Goal: Task Accomplishment & Management: Manage account settings

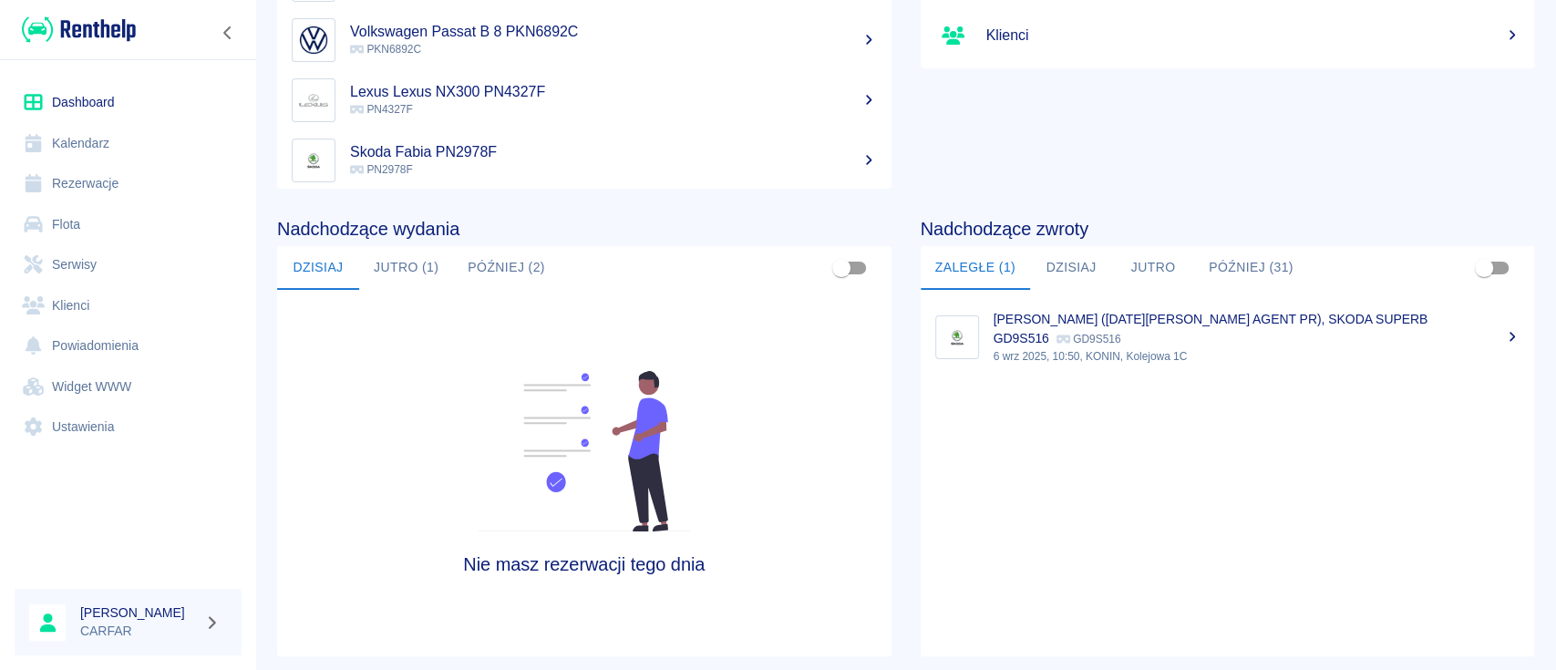
scroll to position [243, 0]
click at [1050, 262] on button "Dzisiaj" at bounding box center [1071, 267] width 82 height 44
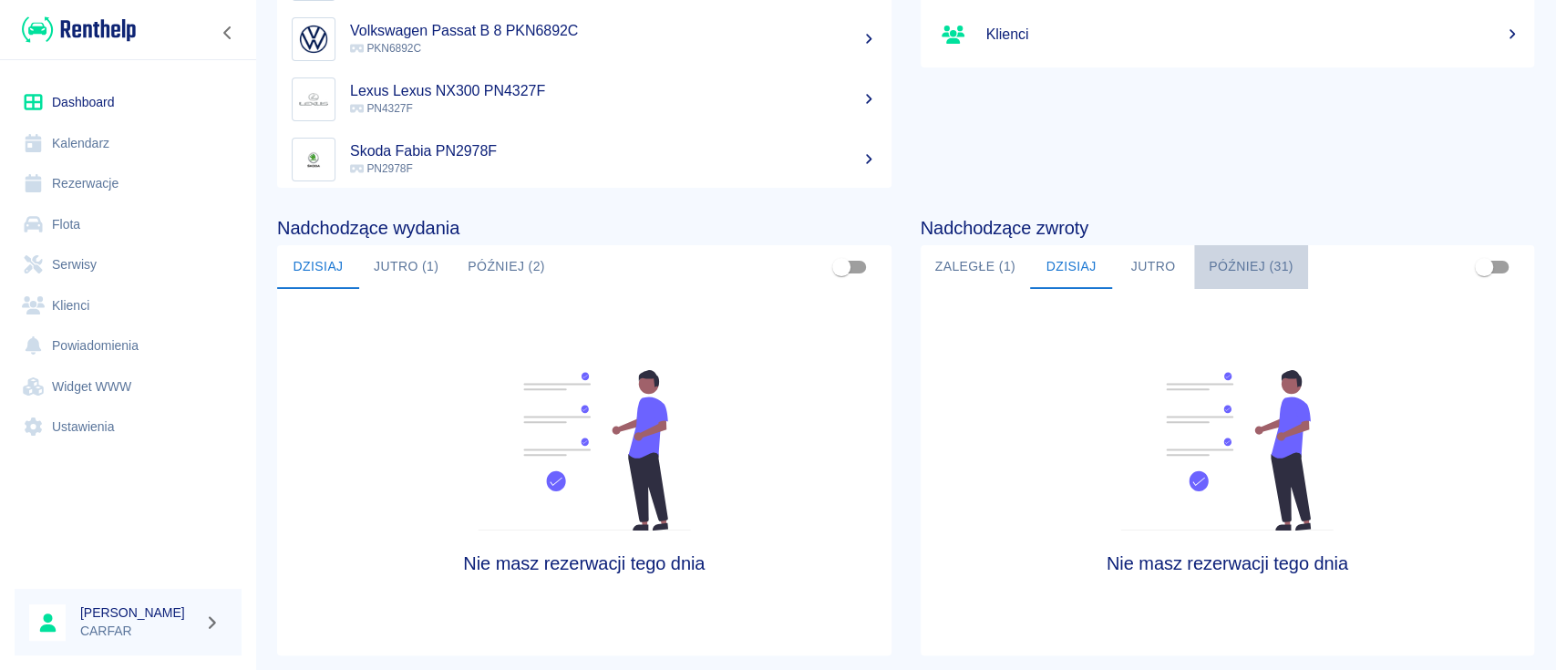
click at [1194, 271] on button "Później (31)" at bounding box center [1251, 267] width 114 height 44
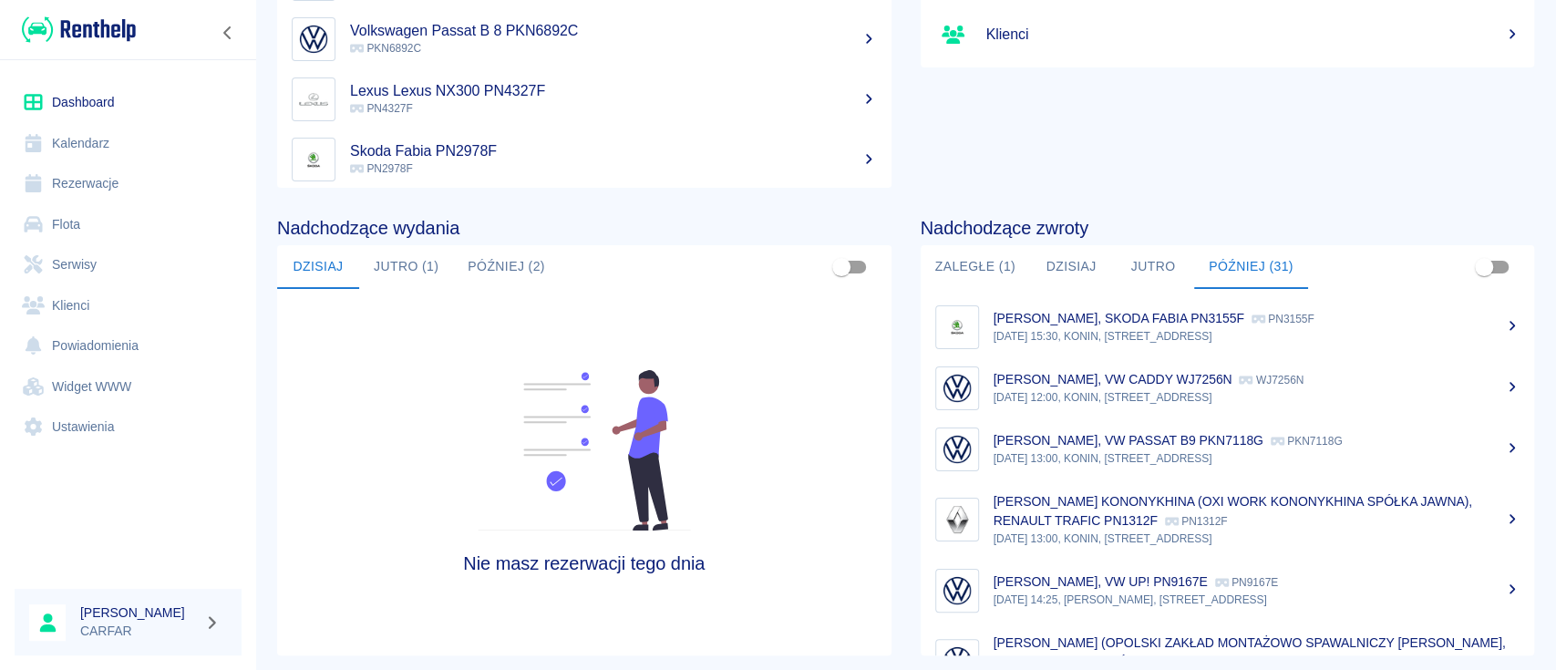
click at [1159, 264] on button "Jutro" at bounding box center [1153, 267] width 82 height 44
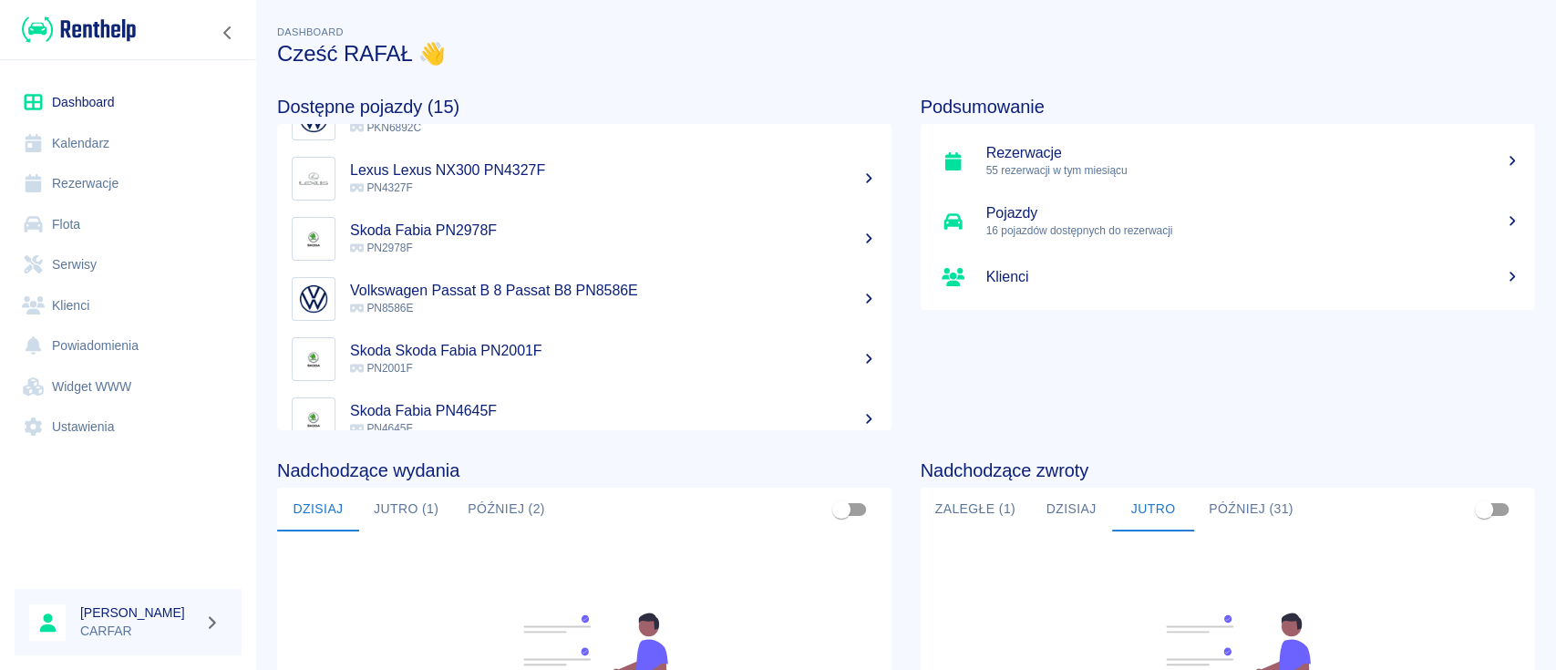
scroll to position [486, 0]
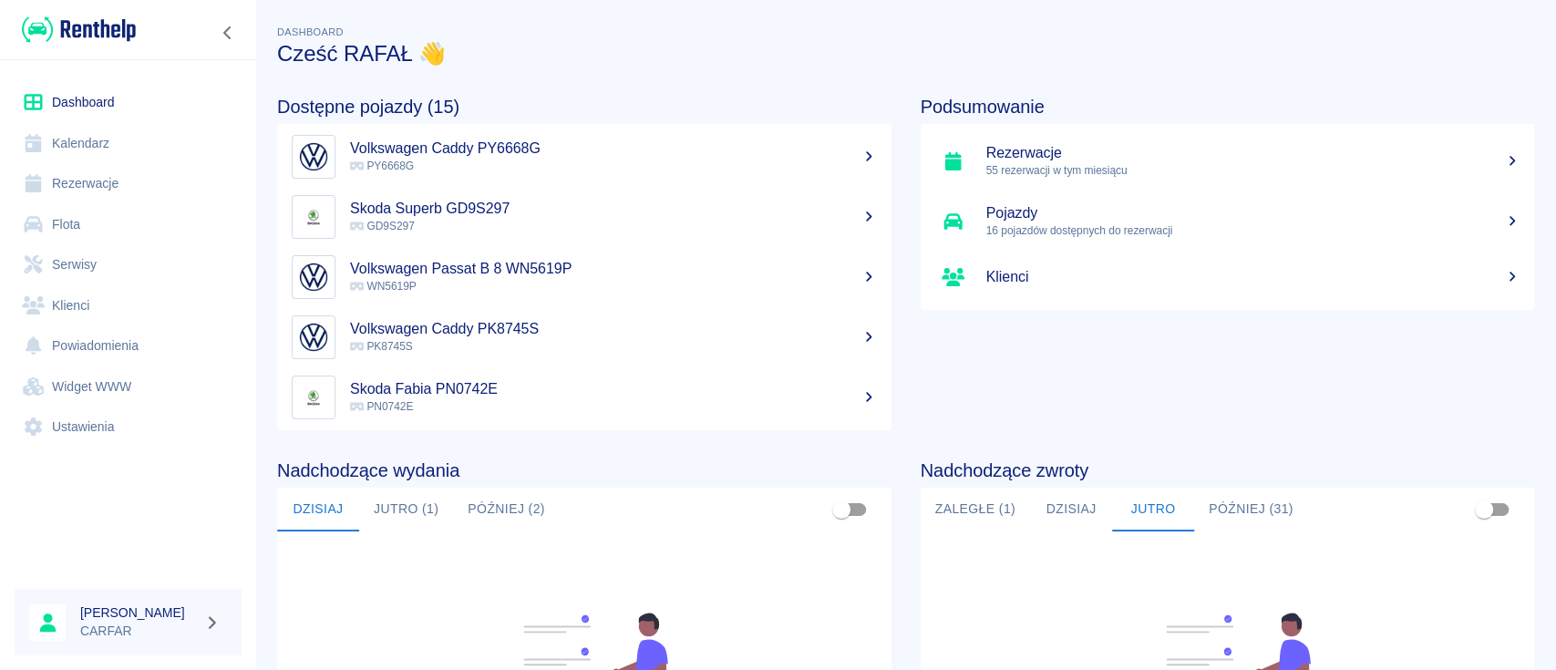
click at [626, 446] on div "Nadchodzące wydania Dzisiaj Jutro (1) Później (2) Nie masz rezerwacji tego dnia" at bounding box center [570, 664] width 644 height 468
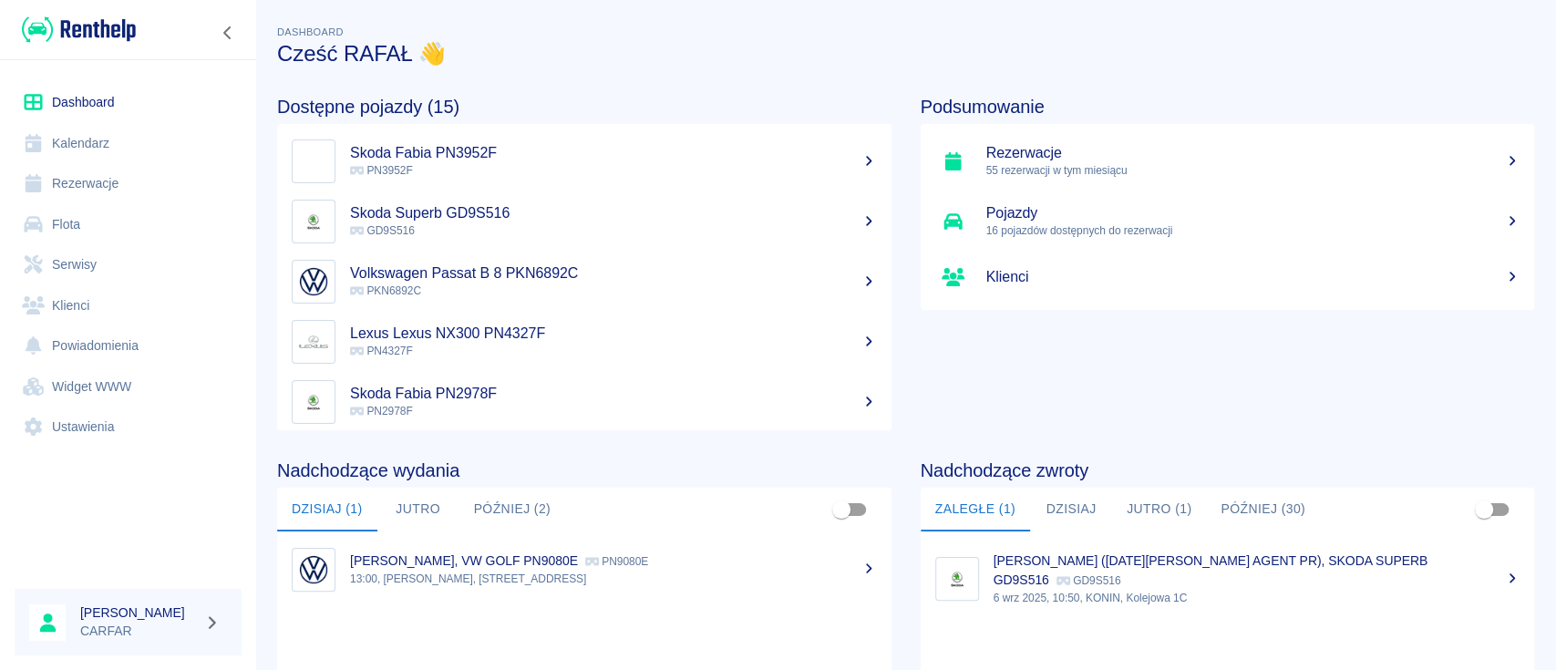
scroll to position [280, 0]
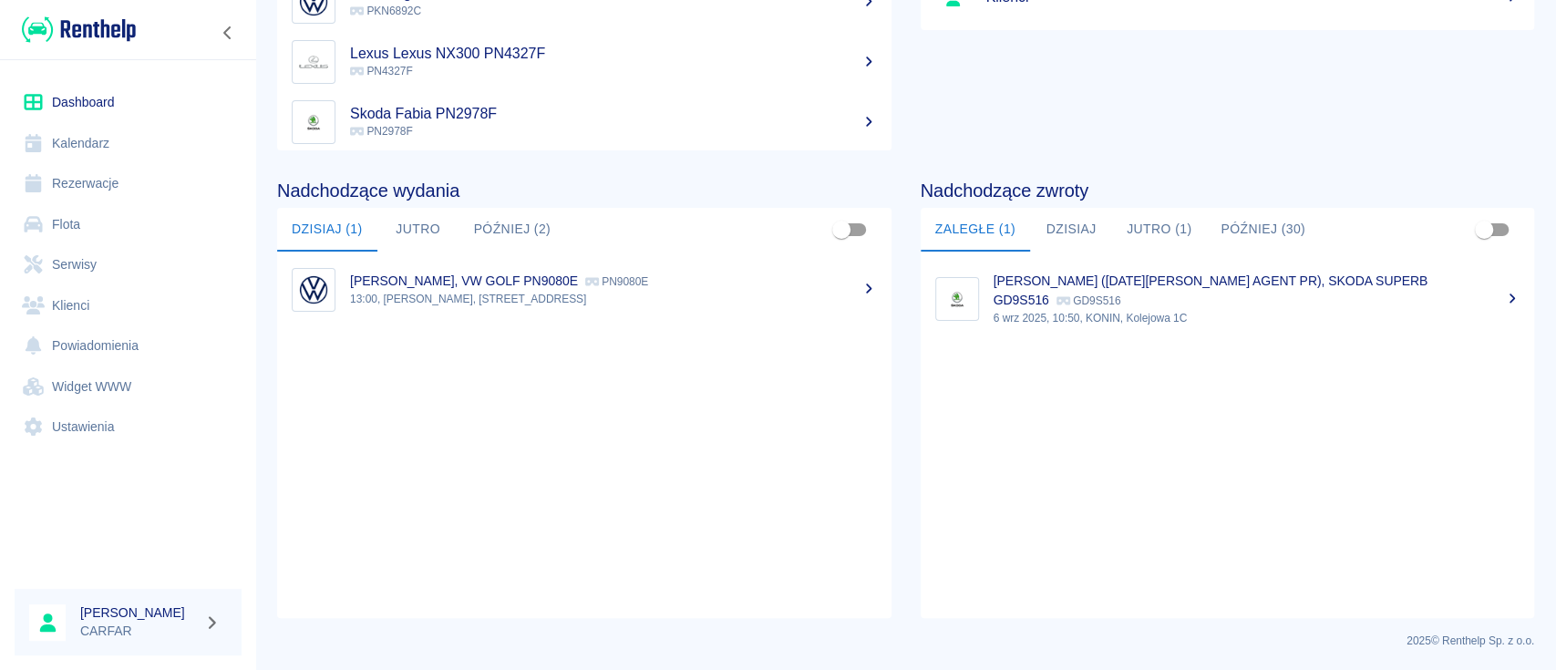
click at [417, 222] on button "Jutro" at bounding box center [418, 230] width 82 height 44
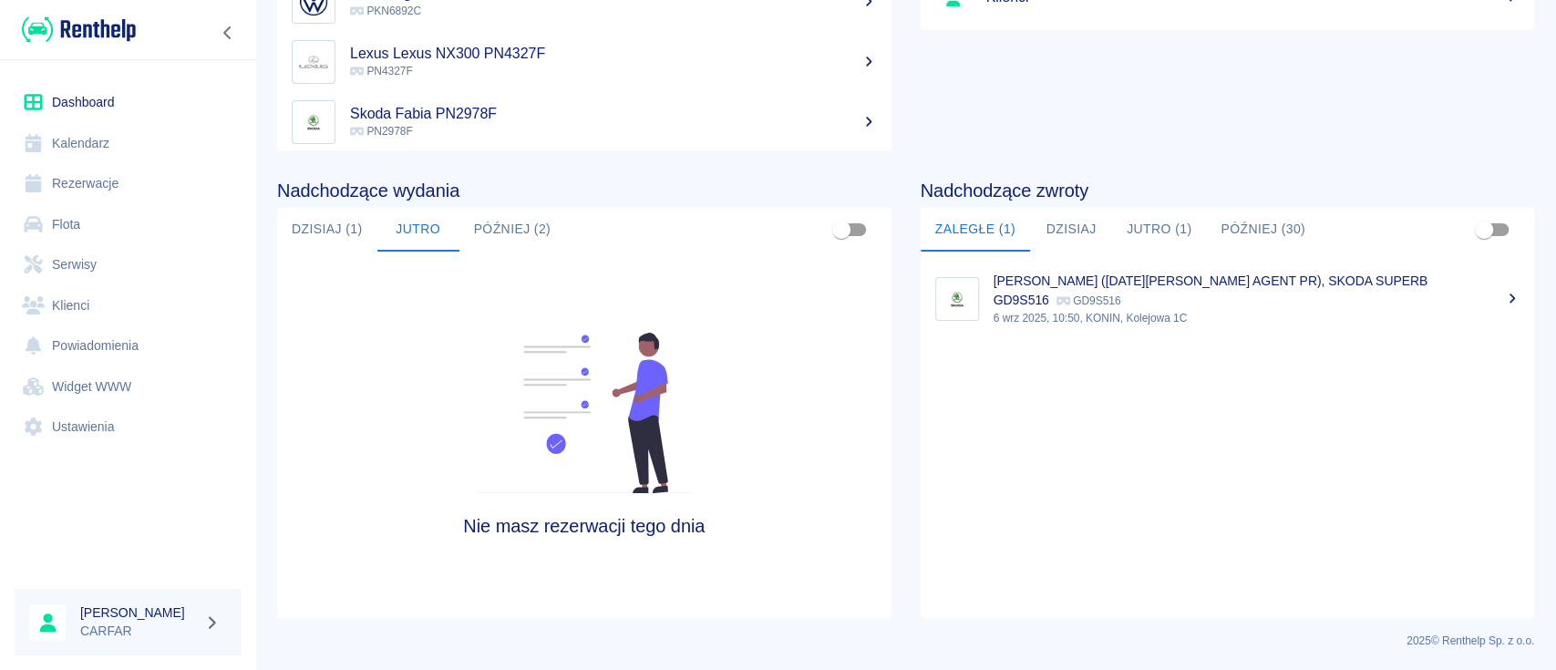
click at [339, 217] on button "Dzisiaj (1)" at bounding box center [327, 230] width 100 height 44
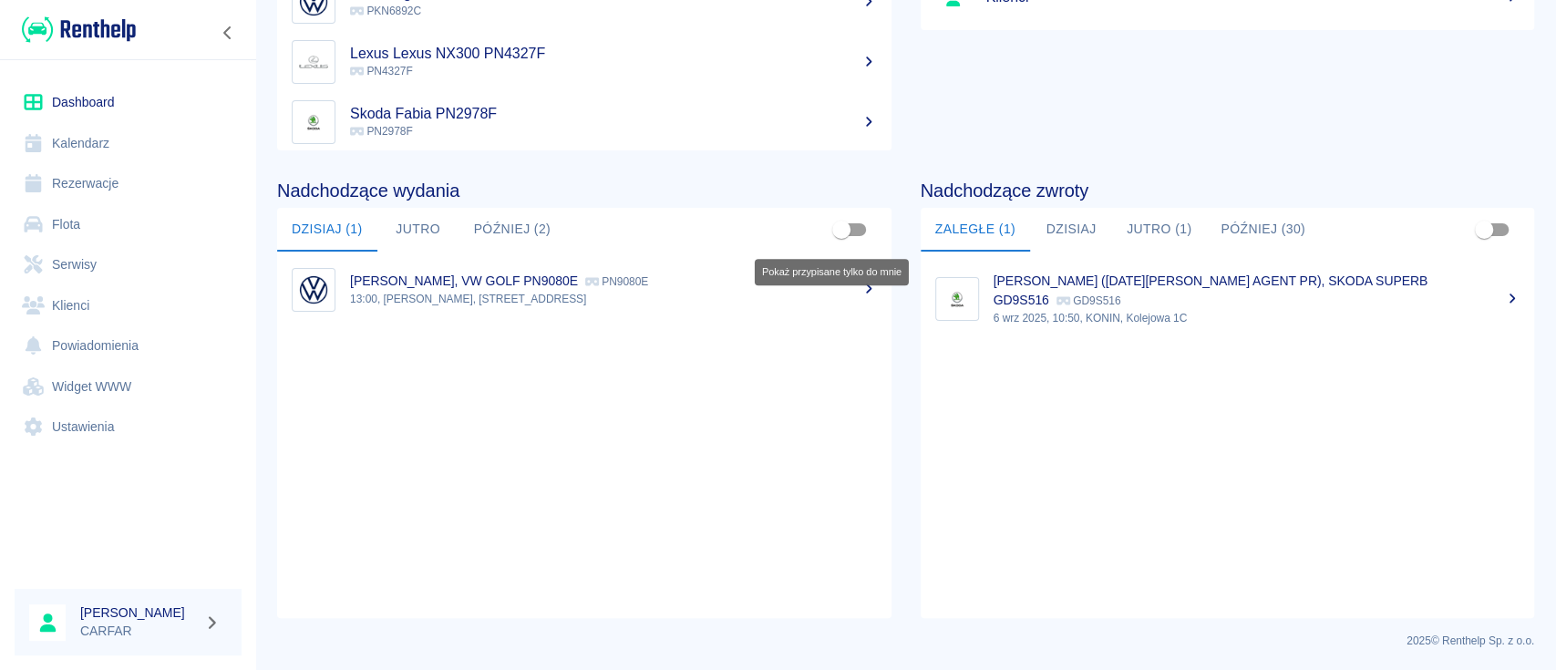
click at [843, 230] on input "Pokaż przypisane tylko do mnie" at bounding box center [842, 229] width 104 height 35
click at [843, 230] on input "Pokaż przypisane tylko do mnie" at bounding box center [860, 229] width 104 height 35
checkbox input "false"
click at [525, 219] on button "Później (2)" at bounding box center [513, 230] width 107 height 44
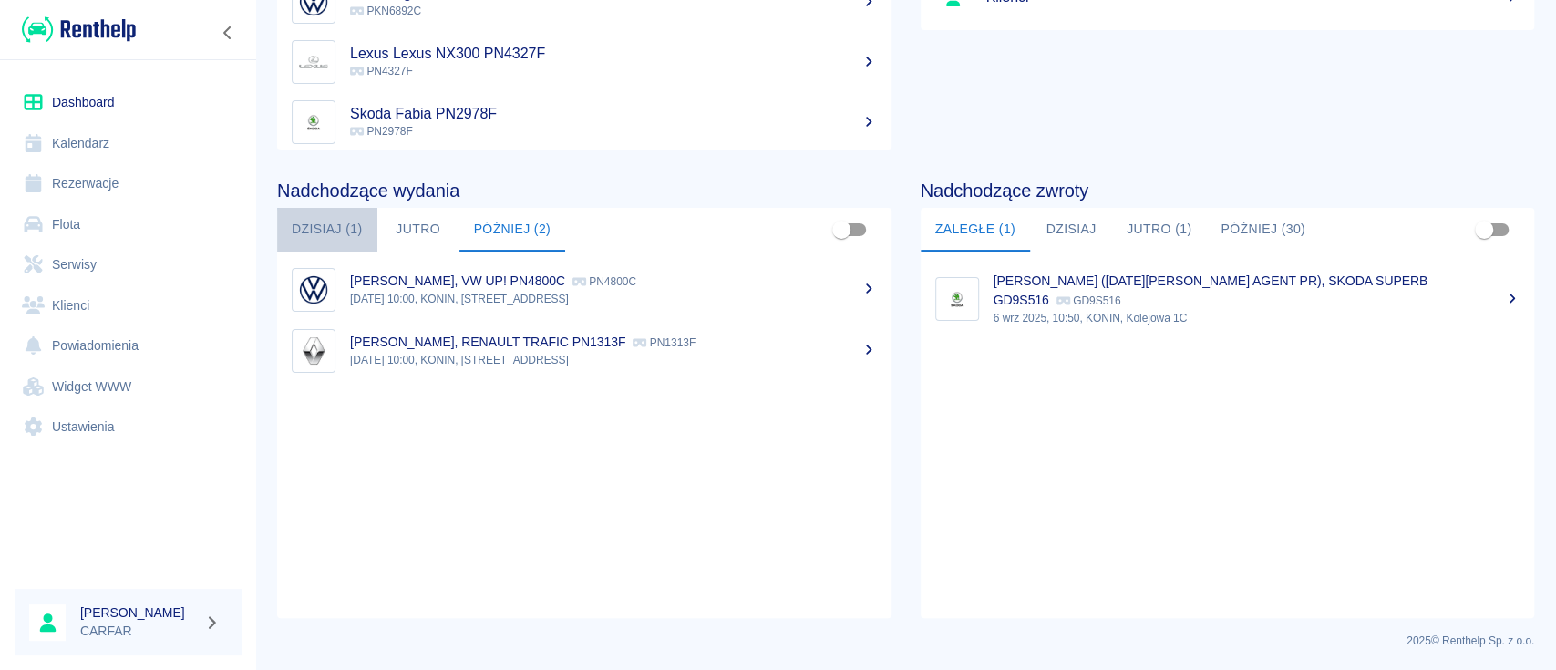
click at [335, 225] on button "Dzisiaj (1)" at bounding box center [327, 230] width 100 height 44
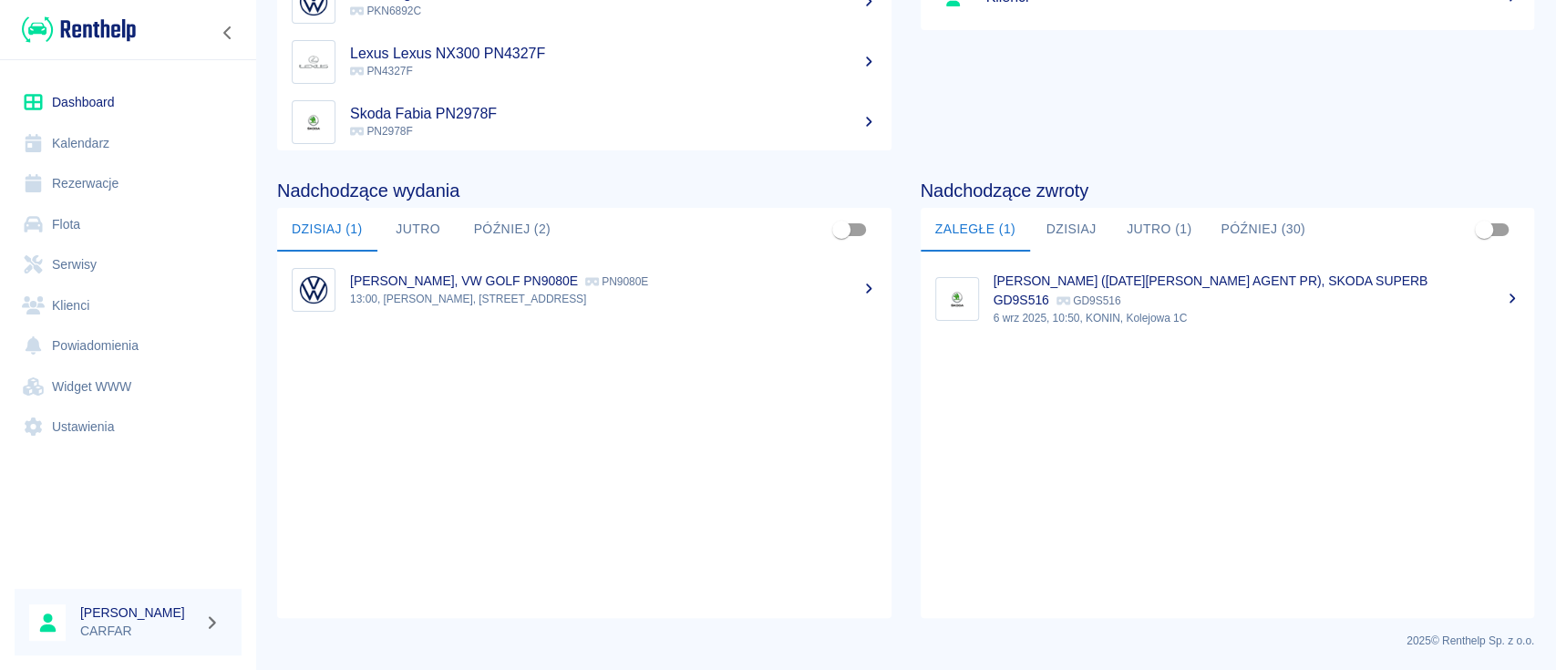
click at [497, 222] on button "Później (2)" at bounding box center [513, 230] width 107 height 44
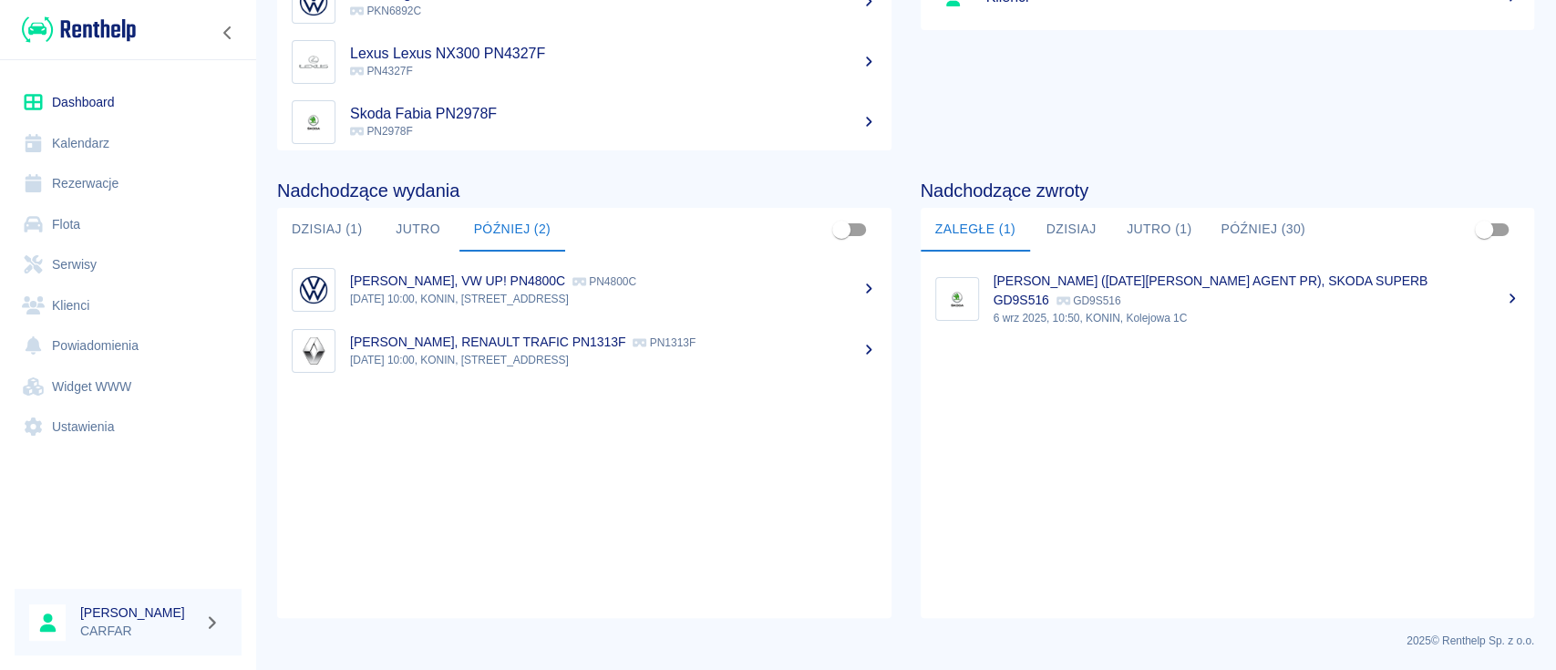
click at [319, 229] on button "Dzisiaj (1)" at bounding box center [327, 230] width 100 height 44
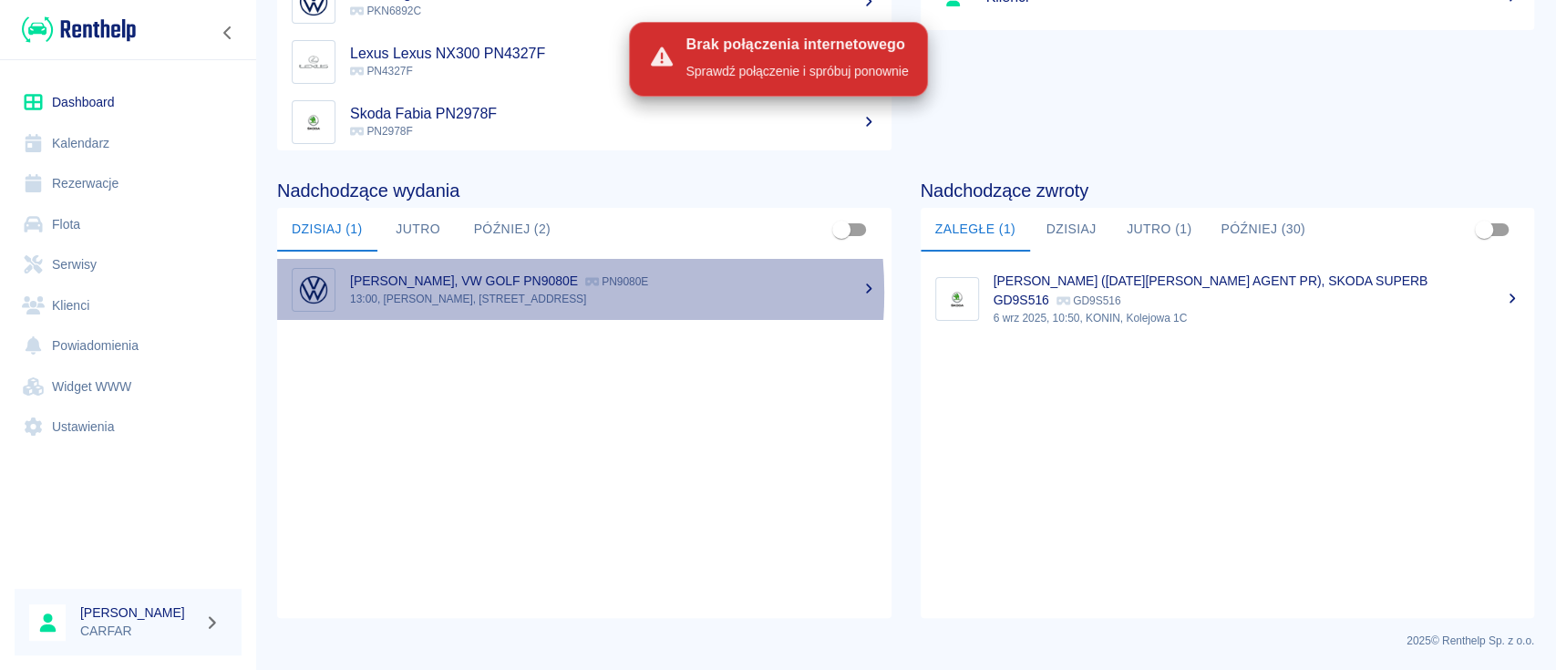
click at [496, 292] on p "13:00, [PERSON_NAME], [STREET_ADDRESS]" at bounding box center [613, 299] width 527 height 16
